Goal: Find specific page/section: Find specific page/section

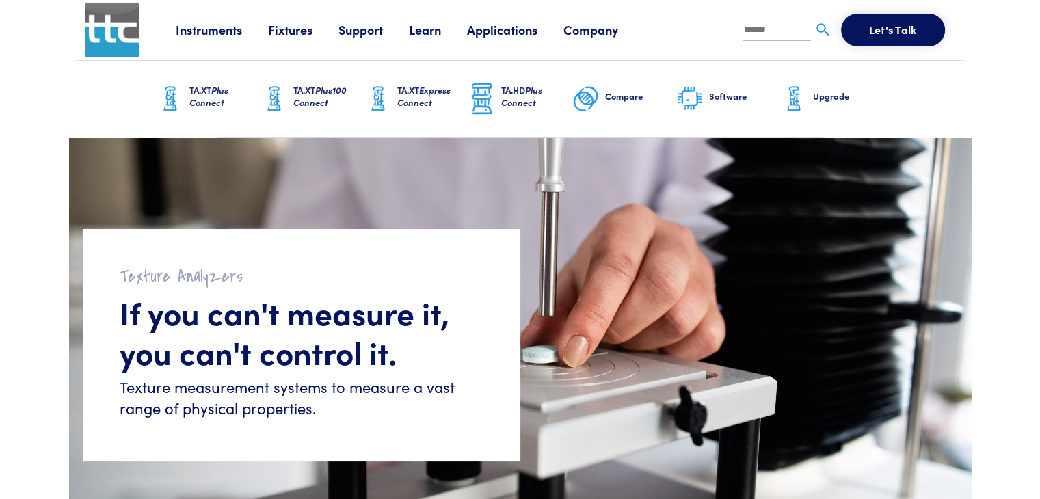
click at [242, 33] on link "Instruments" at bounding box center [222, 29] width 92 height 17
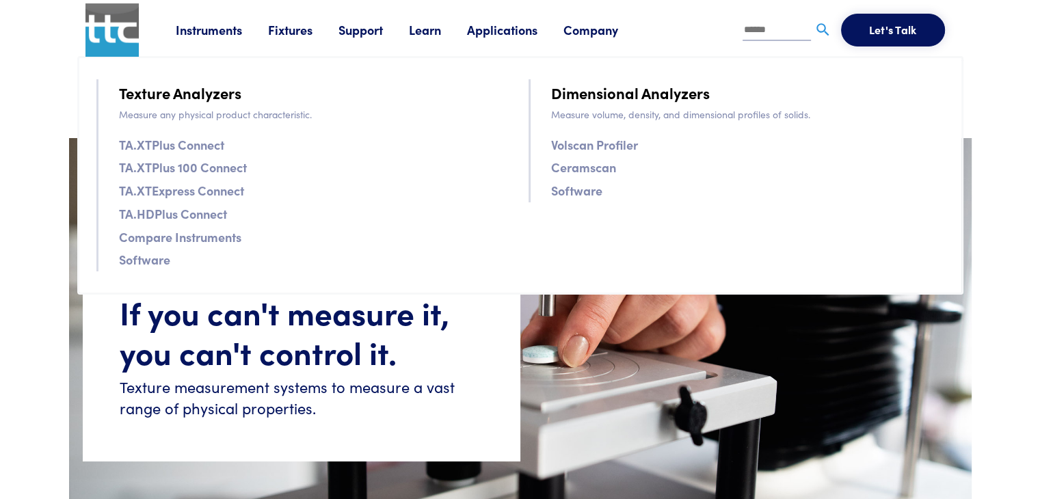
click at [302, 24] on link "Fixtures" at bounding box center [303, 29] width 70 height 17
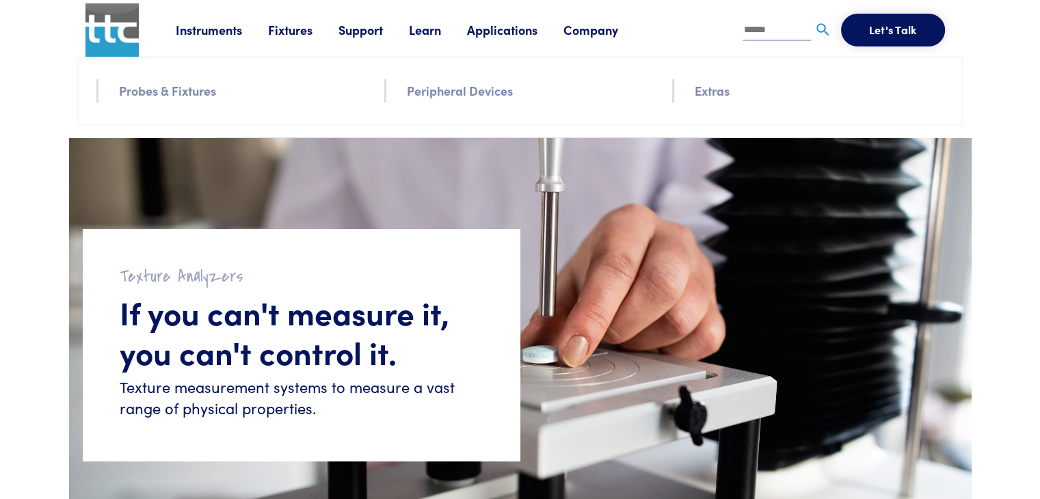
click at [302, 24] on link "Fixtures" at bounding box center [303, 29] width 70 height 17
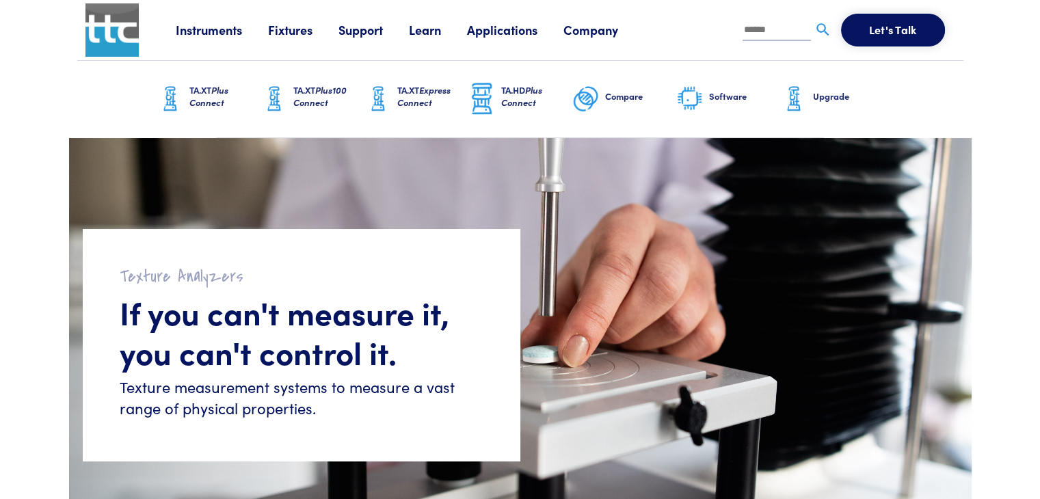
click at [303, 28] on link "Fixtures" at bounding box center [303, 29] width 70 height 17
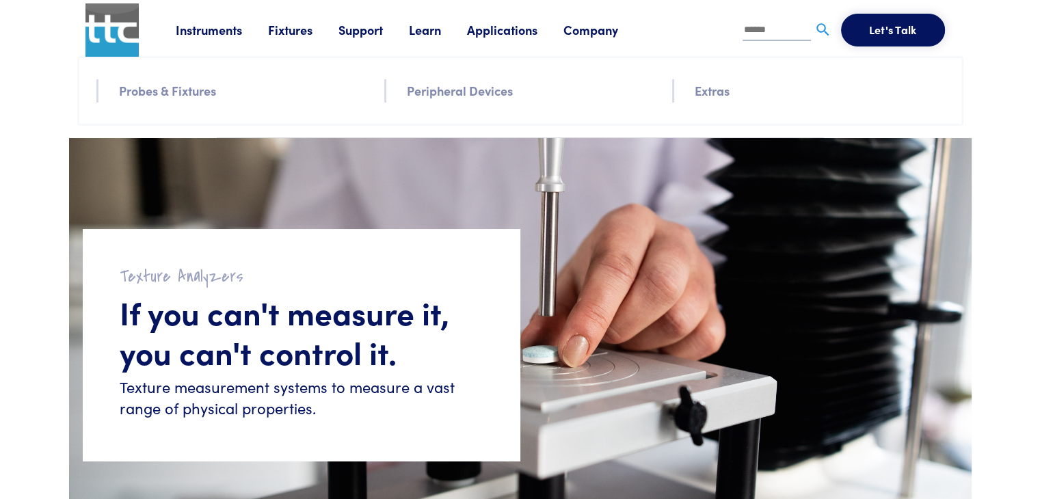
click at [191, 90] on link "Probes & Fixtures" at bounding box center [167, 91] width 97 height 20
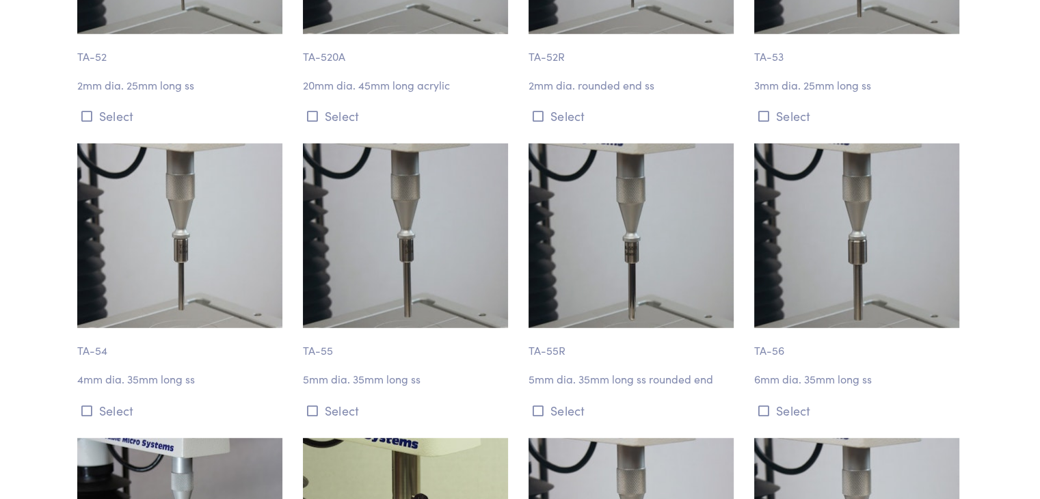
scroll to position [3759, 0]
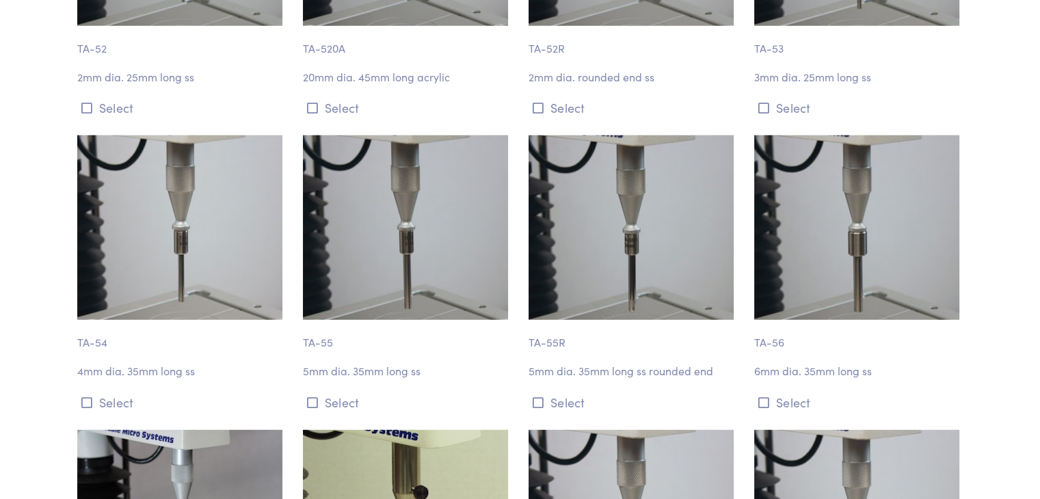
click at [96, 320] on p "TA-54" at bounding box center [181, 335] width 209 height 31
click at [113, 362] on p "4mm dia. 35mm long ss" at bounding box center [181, 371] width 209 height 18
click at [146, 362] on p "4mm dia. 35mm long ss" at bounding box center [181, 371] width 209 height 18
click at [88, 396] on icon at bounding box center [86, 402] width 11 height 12
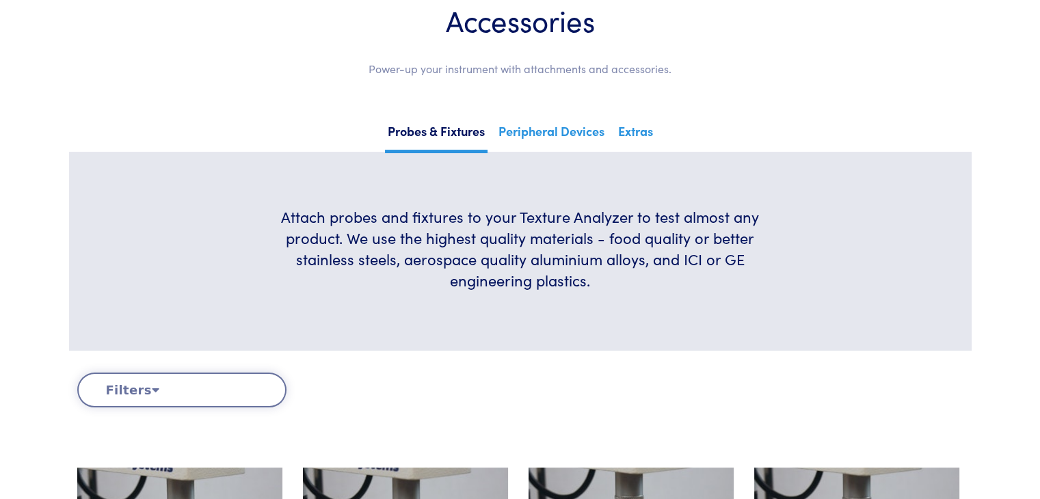
scroll to position [137, 0]
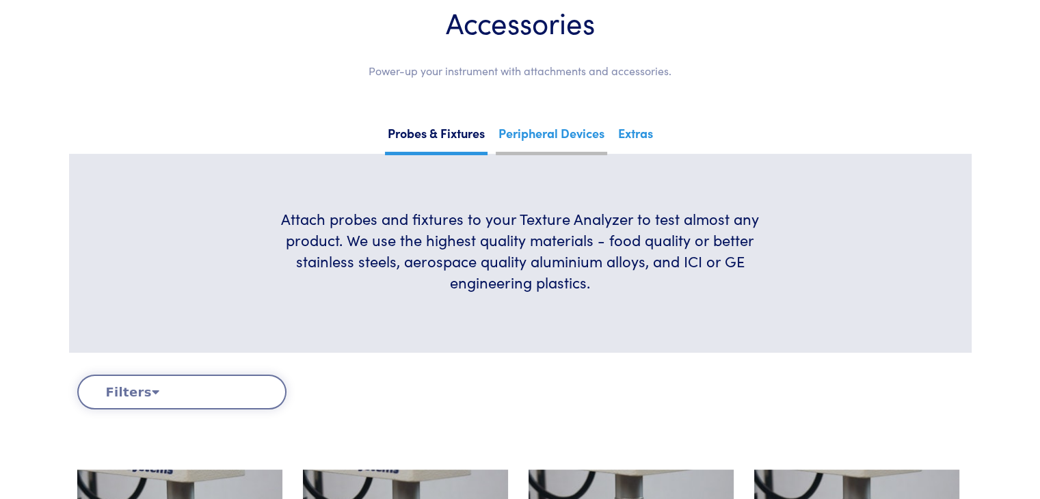
click at [532, 129] on link "Peripheral Devices" at bounding box center [551, 138] width 111 height 33
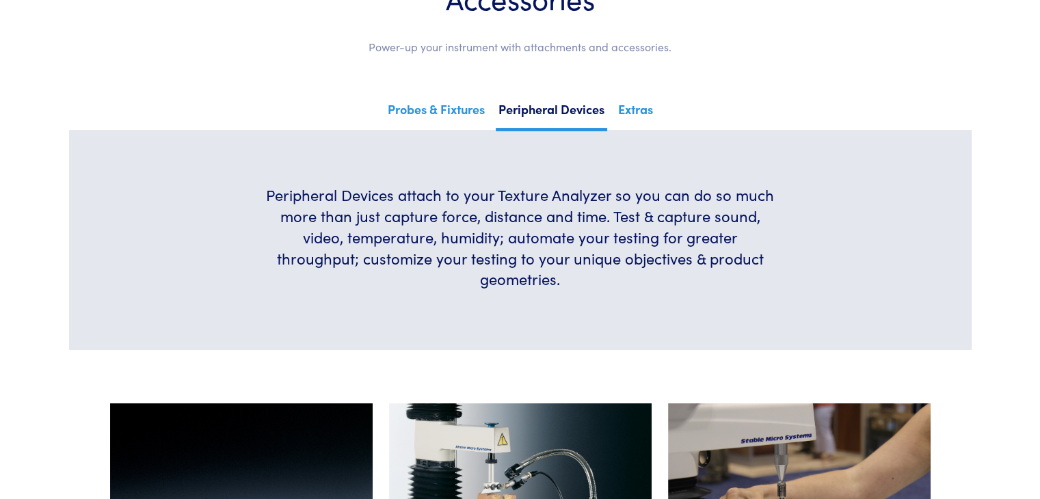
scroll to position [137, 0]
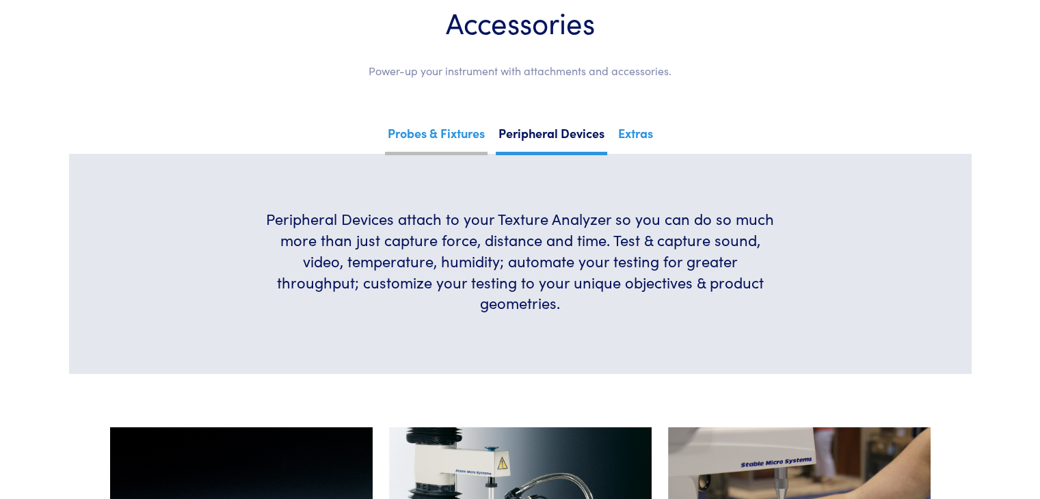
click at [434, 131] on link "Probes & Fixtures" at bounding box center [436, 138] width 103 height 33
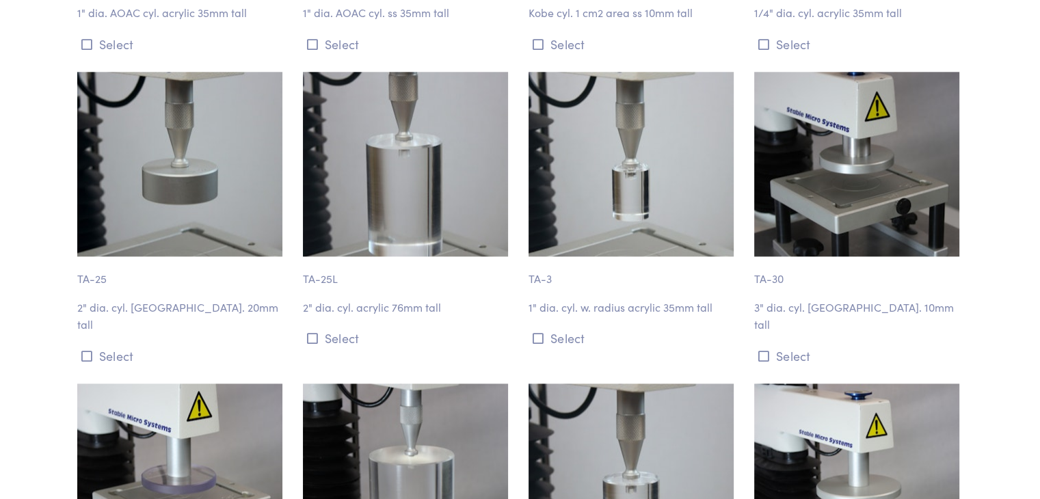
scroll to position [1709, 0]
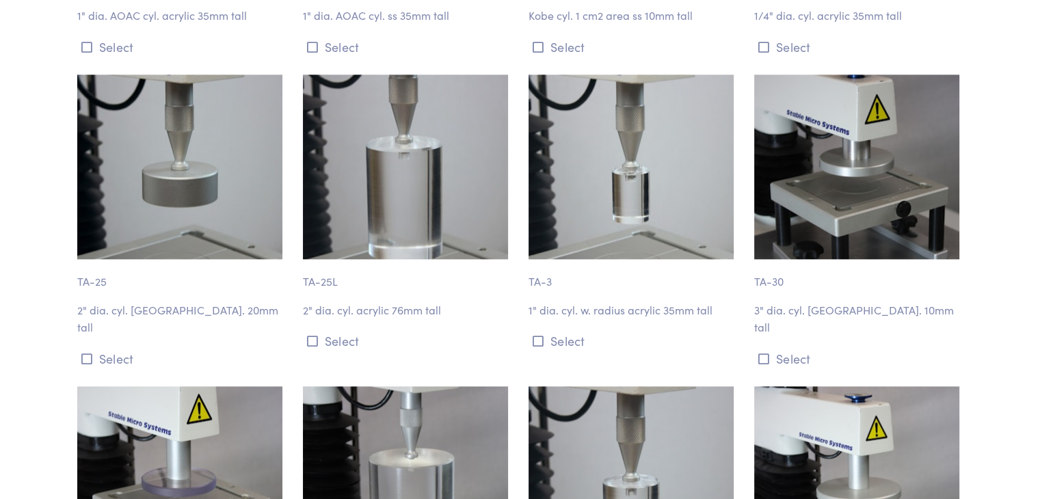
click at [95, 280] on p "TA-25" at bounding box center [181, 274] width 209 height 31
click at [163, 316] on div "TA-25 2" dia. cyl. alum. 20mm tall Select" at bounding box center [182, 221] width 226 height 295
click at [164, 309] on p "2" dia. cyl. alum. 20mm tall" at bounding box center [181, 318] width 209 height 35
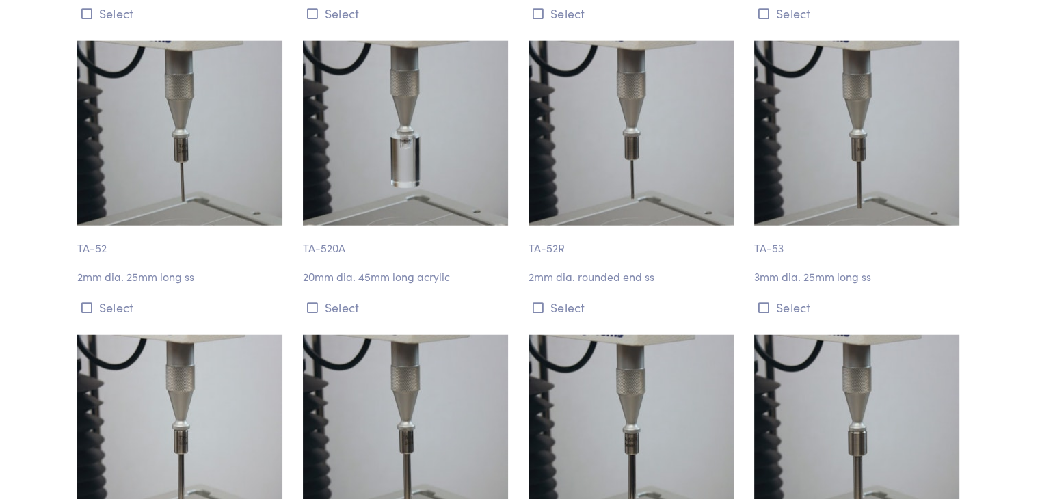
scroll to position [3759, 0]
